Goal: Task Accomplishment & Management: Use online tool/utility

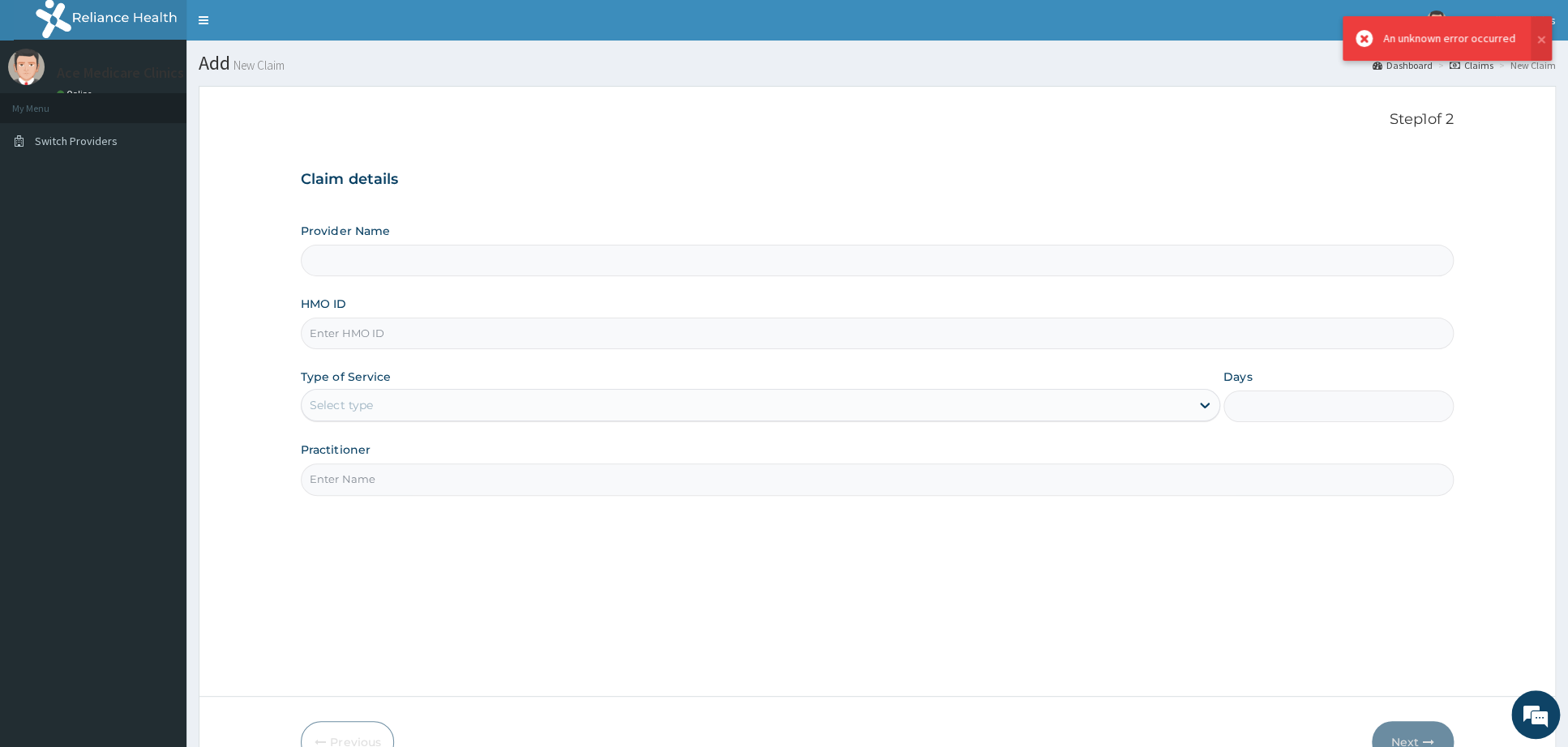
click at [448, 260] on input "Provider Name" at bounding box center [877, 260] width 1152 height 32
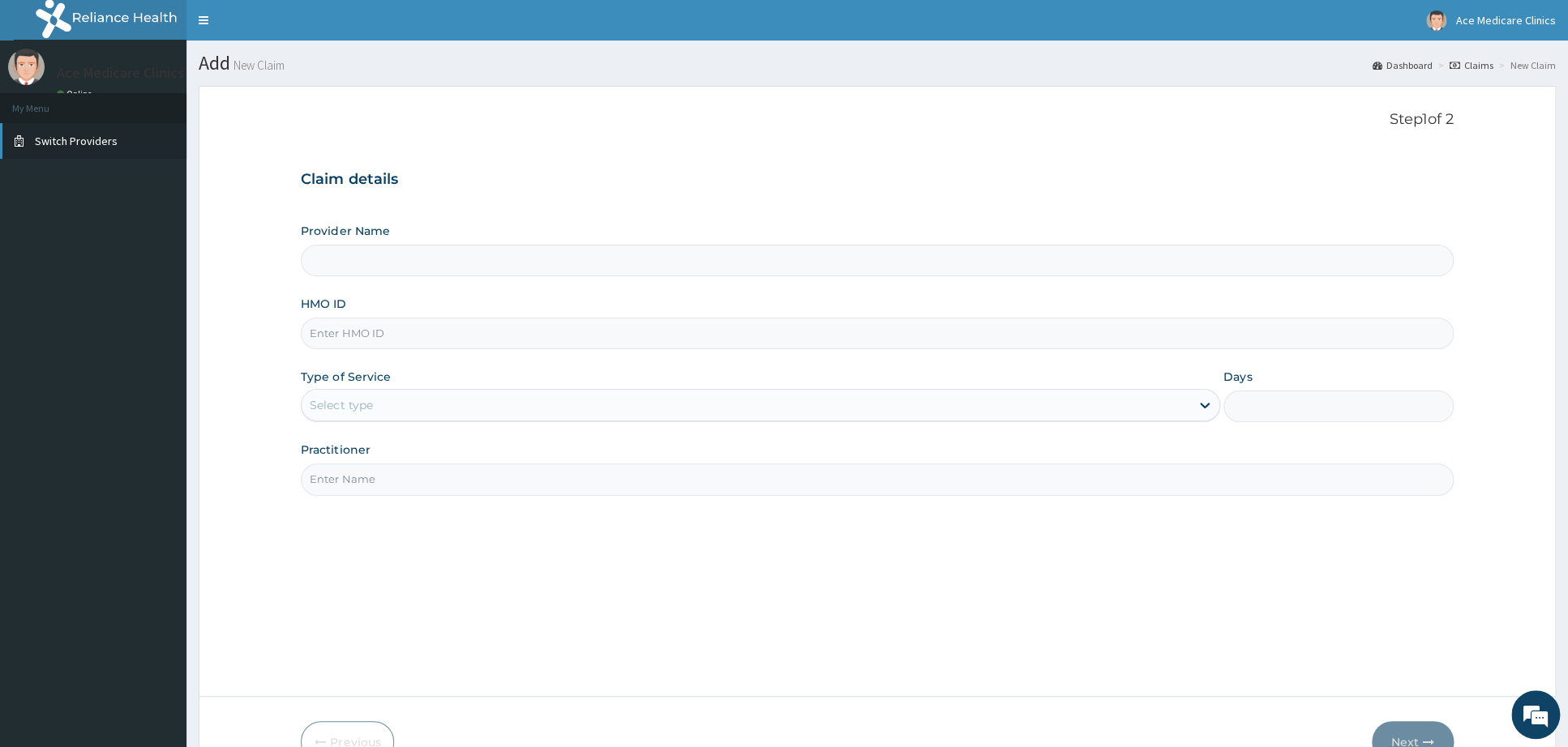
click at [88, 139] on span "Switch Providers" at bounding box center [76, 141] width 83 height 15
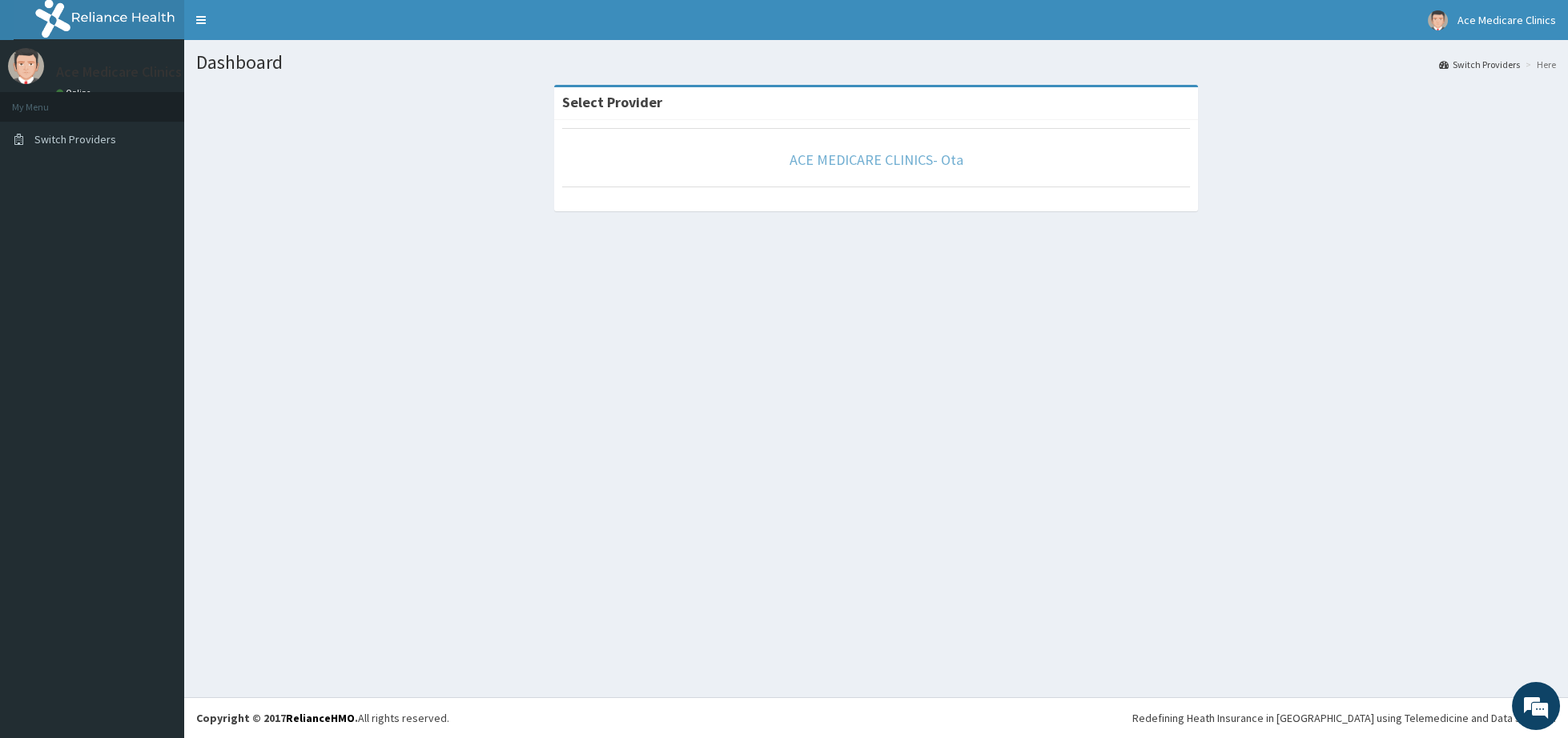
click at [855, 169] on link "ACE MEDICARE CLINICS- Ota" at bounding box center [877, 160] width 174 height 18
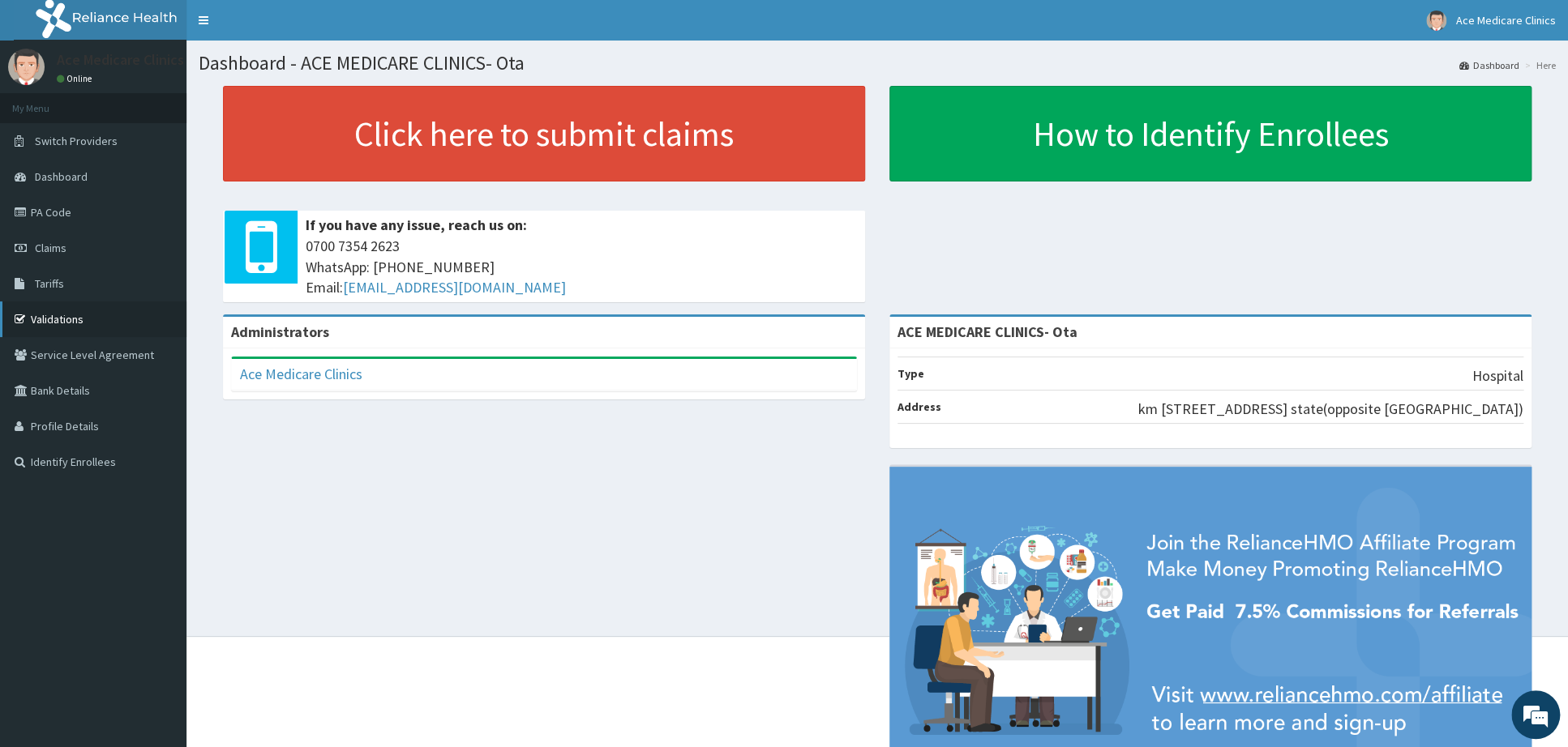
click at [61, 317] on link "Validations" at bounding box center [93, 319] width 187 height 36
